Goal: Information Seeking & Learning: Learn about a topic

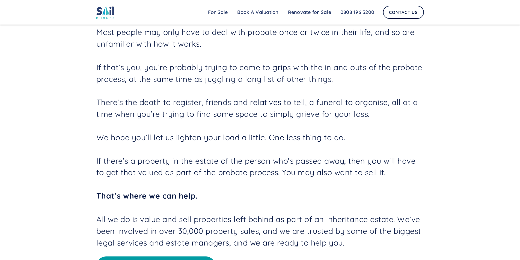
scroll to position [218, 0]
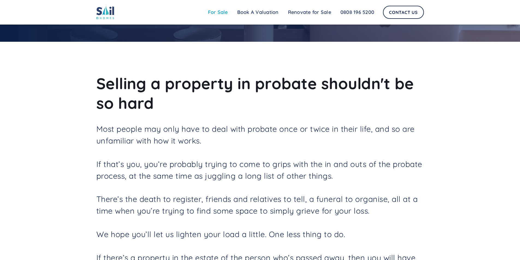
click at [213, 9] on link "For Sale" at bounding box center [217, 12] width 29 height 11
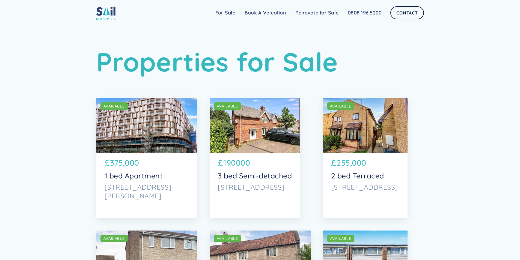
click at [157, 126] on div "SOLD AVAILABLE" at bounding box center [146, 125] width 101 height 55
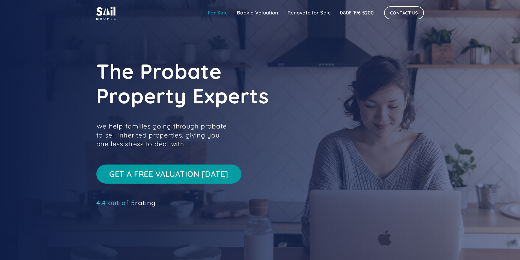
click at [221, 15] on link "For Sale" at bounding box center [217, 12] width 29 height 11
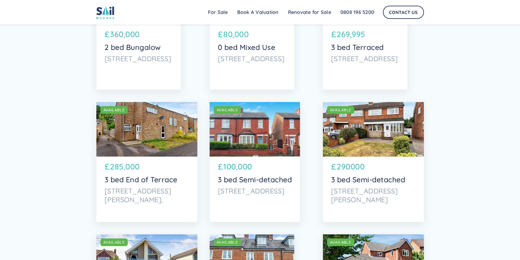
scroll to position [546, 0]
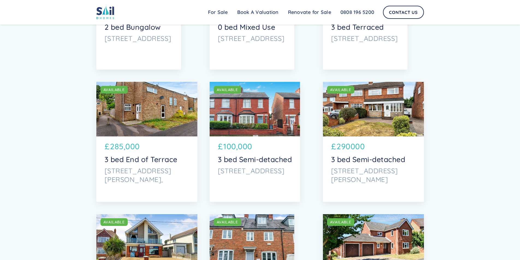
click at [249, 113] on div "SOLD AVAILABLE" at bounding box center [255, 109] width 91 height 55
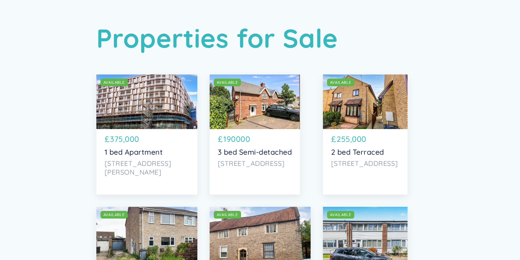
scroll to position [0, 0]
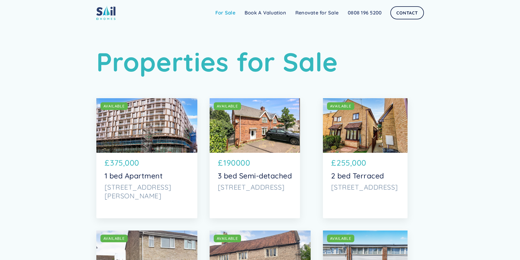
click at [223, 13] on link "For Sale" at bounding box center [225, 12] width 29 height 11
click at [220, 71] on h1 "Properties for Sale" at bounding box center [259, 61] width 327 height 31
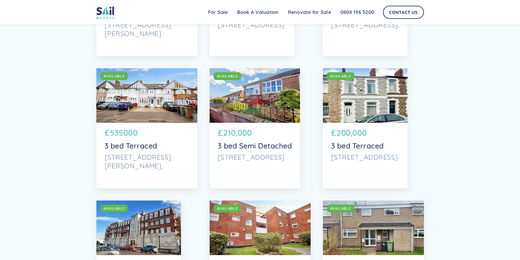
scroll to position [1734, 0]
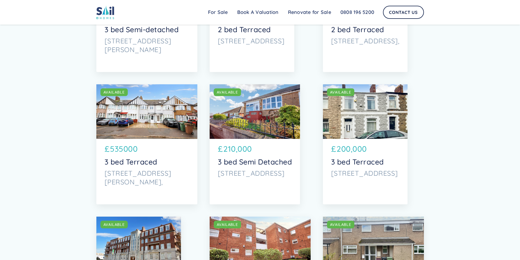
click at [269, 127] on div "SOLD AVAILABLE" at bounding box center [255, 111] width 91 height 55
click at [262, 109] on div "SOLD AVAILABLE" at bounding box center [255, 111] width 91 height 55
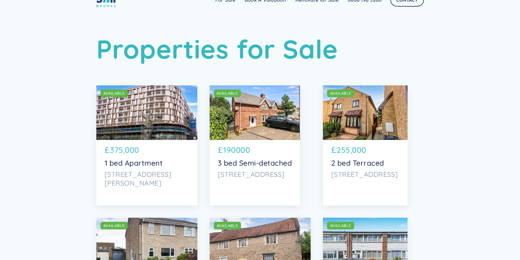
scroll to position [0, 0]
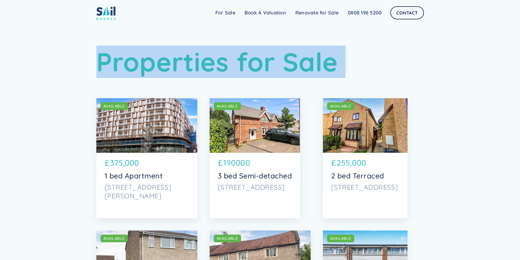
drag, startPoint x: 99, startPoint y: 57, endPoint x: 196, endPoint y: 81, distance: 99.9
click at [110, 59] on h1 "Properties for Sale" at bounding box center [259, 61] width 327 height 31
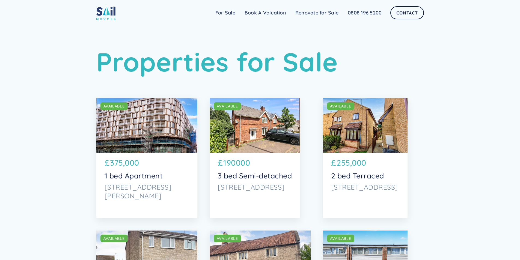
scroll to position [36, 0]
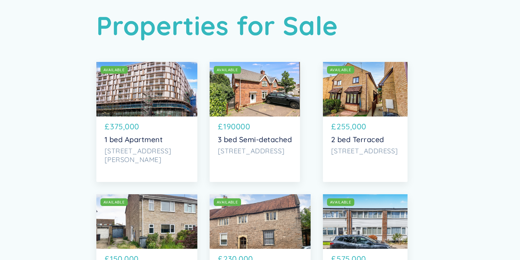
click at [244, 91] on div "SOLD AVAILABLE" at bounding box center [255, 89] width 91 height 55
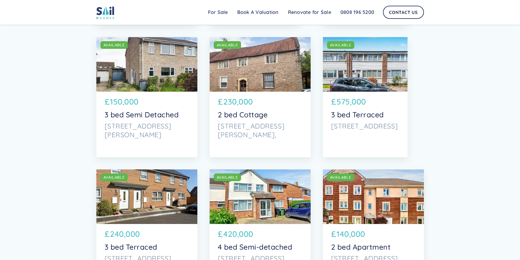
scroll to position [182, 0]
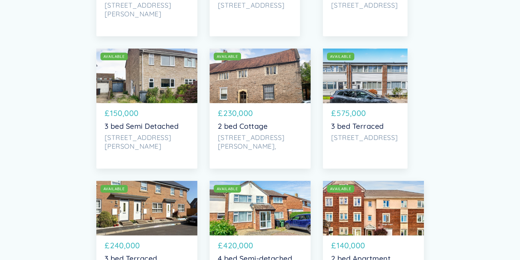
click at [144, 79] on div "SOLD AVAILABLE" at bounding box center [146, 76] width 101 height 55
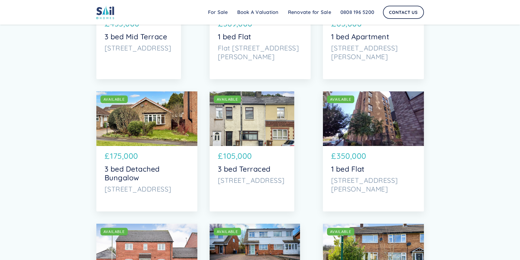
scroll to position [1200, 0]
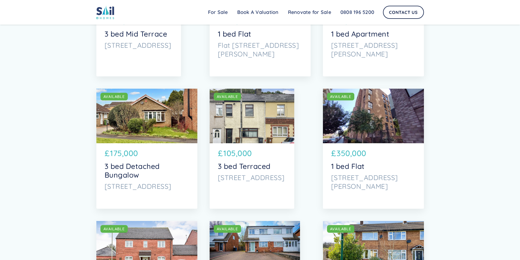
click at [250, 116] on div "SOLD AVAILABLE" at bounding box center [252, 116] width 85 height 55
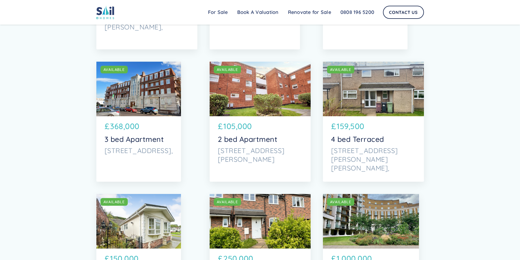
scroll to position [1892, 0]
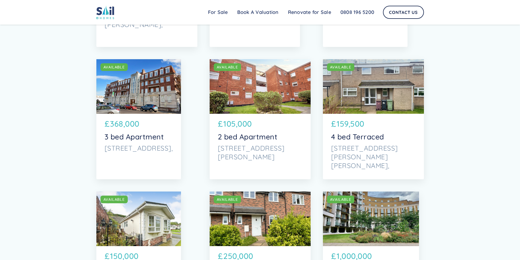
click at [385, 93] on div "SOLD AVAILABLE" at bounding box center [373, 86] width 101 height 55
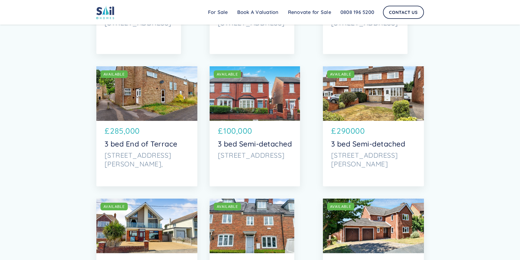
scroll to position [546, 0]
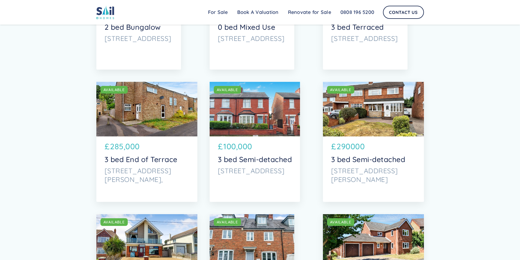
click at [242, 111] on div "SOLD AVAILABLE" at bounding box center [255, 109] width 91 height 55
